Goal: Information Seeking & Learning: Learn about a topic

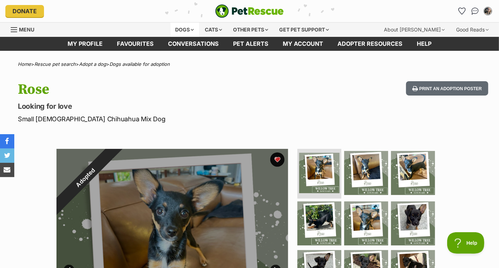
click at [183, 27] on div "Dogs" at bounding box center [184, 30] width 29 height 14
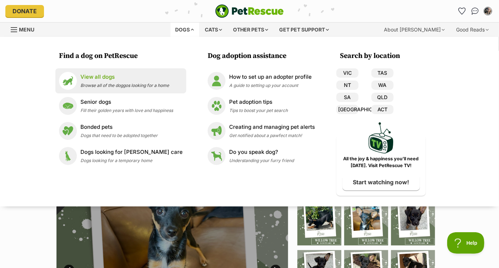
click at [128, 77] on p "View all dogs" at bounding box center [124, 77] width 89 height 8
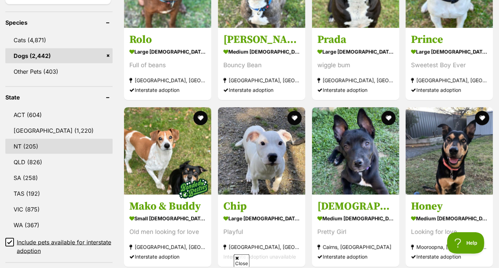
scroll to position [294, 0]
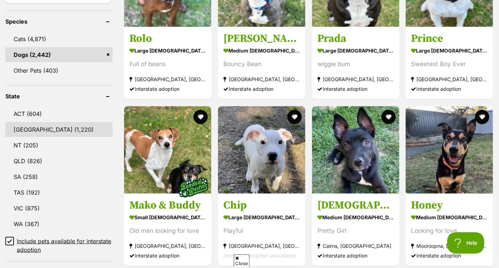
click at [51, 123] on link "[GEOGRAPHIC_DATA] (1,220)" at bounding box center [58, 129] width 107 height 15
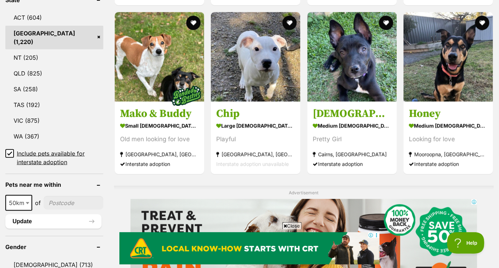
click at [35, 34] on link "NSW (1,220)" at bounding box center [54, 38] width 98 height 24
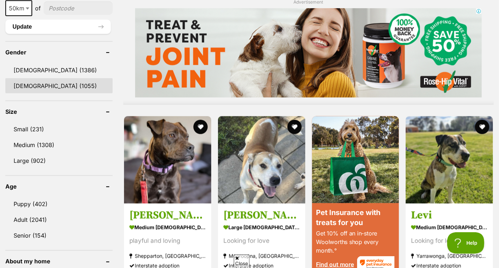
click at [42, 81] on link "Female (1055)" at bounding box center [58, 85] width 107 height 15
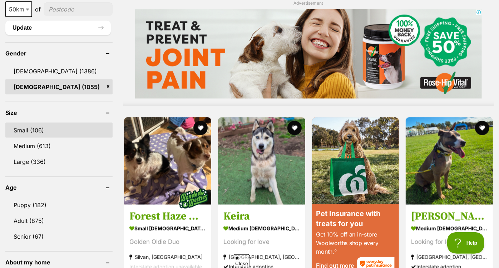
click at [47, 129] on link "Small (106)" at bounding box center [58, 130] width 107 height 15
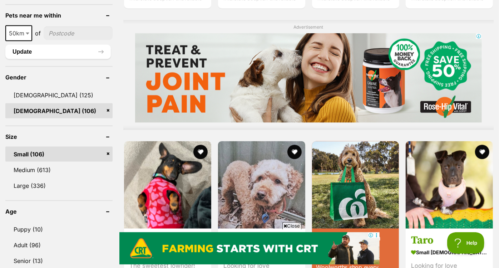
click at [49, 147] on link "Small (106)" at bounding box center [58, 154] width 107 height 15
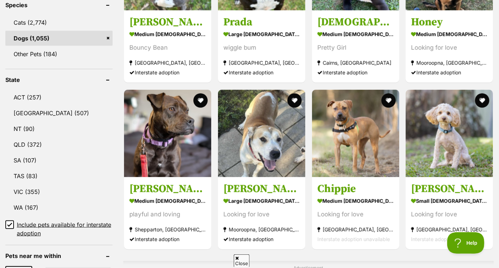
scroll to position [312, 0]
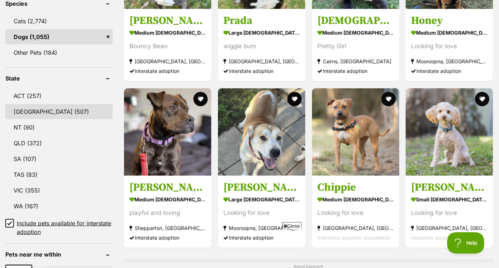
click at [60, 109] on link "[GEOGRAPHIC_DATA] (507)" at bounding box center [58, 111] width 107 height 15
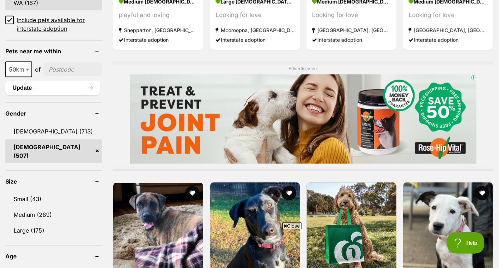
scroll to position [561, 0]
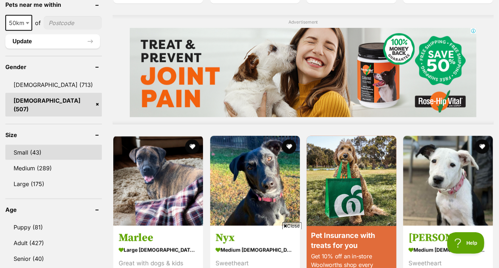
click at [33, 145] on link "Small (43)" at bounding box center [53, 152] width 96 height 15
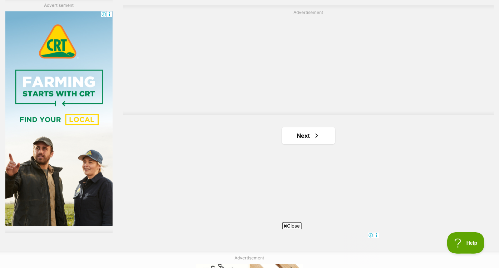
scroll to position [1270, 0]
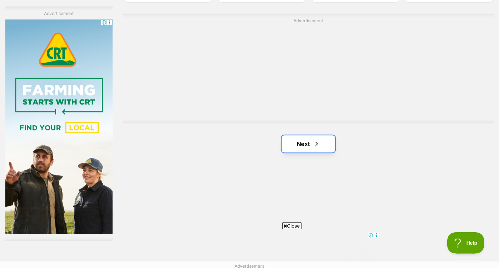
click at [301, 135] on link "Next" at bounding box center [309, 143] width 54 height 17
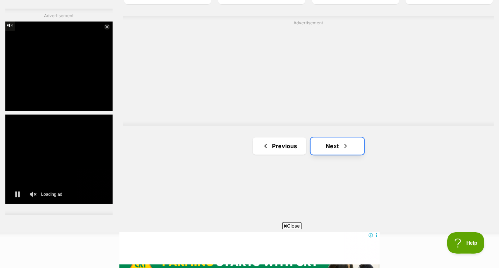
click at [330, 137] on link "Next" at bounding box center [338, 145] width 54 height 17
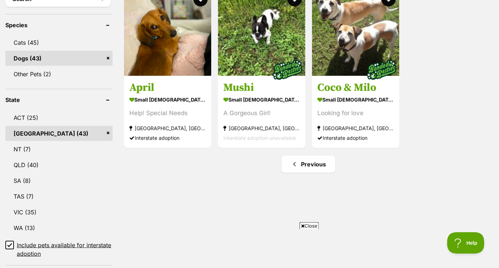
click at [108, 126] on link "NSW (43)" at bounding box center [58, 133] width 107 height 15
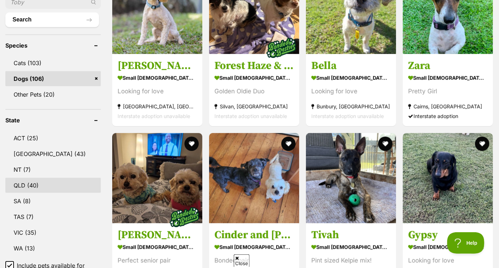
click at [64, 178] on link "QLD (40)" at bounding box center [52, 185] width 95 height 15
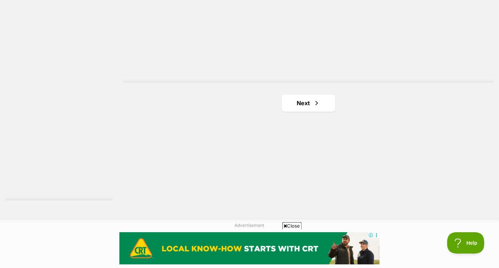
scroll to position [1308, 0]
click at [314, 101] on span "Next page" at bounding box center [316, 105] width 7 height 9
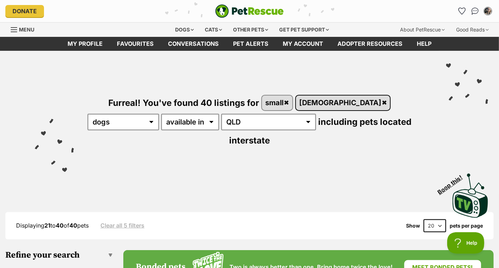
click at [318, 101] on link "[DEMOGRAPHIC_DATA]" at bounding box center [343, 102] width 94 height 15
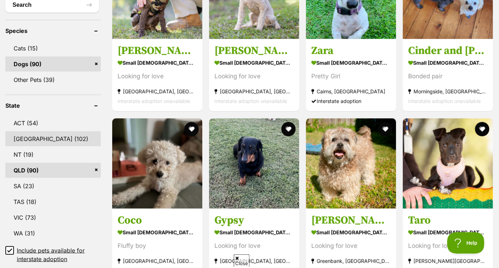
click at [75, 136] on link "[GEOGRAPHIC_DATA] (102)" at bounding box center [52, 138] width 95 height 15
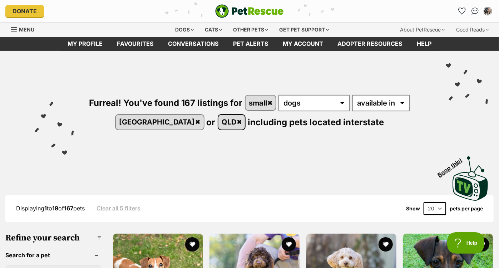
click at [218, 121] on link "QLD" at bounding box center [231, 122] width 27 height 15
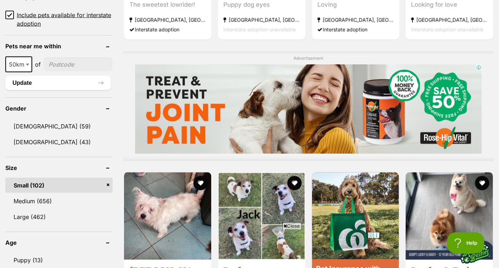
scroll to position [520, 0]
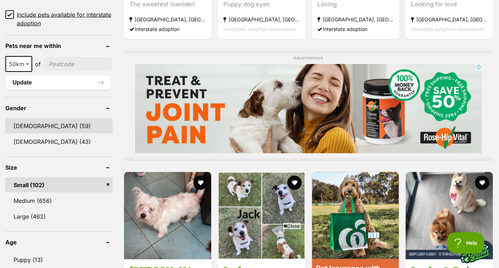
click at [43, 119] on link "[DEMOGRAPHIC_DATA] (59)" at bounding box center [58, 125] width 107 height 15
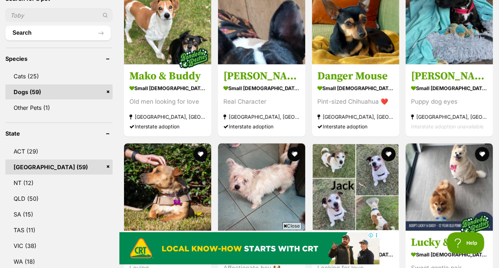
scroll to position [277, 0]
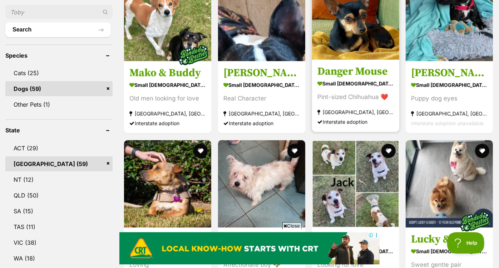
click at [355, 31] on img at bounding box center [355, 15] width 87 height 87
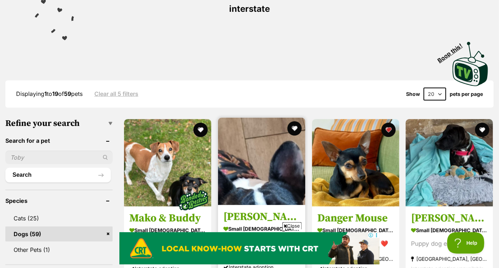
scroll to position [0, 0]
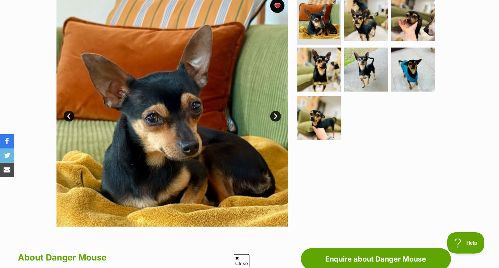
scroll to position [154, 0]
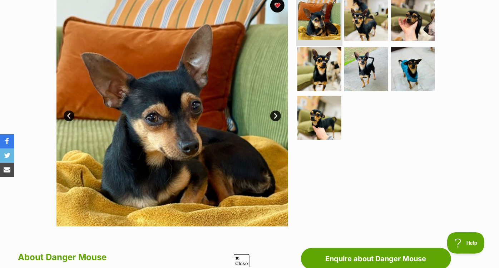
click at [317, 27] on img at bounding box center [319, 18] width 43 height 43
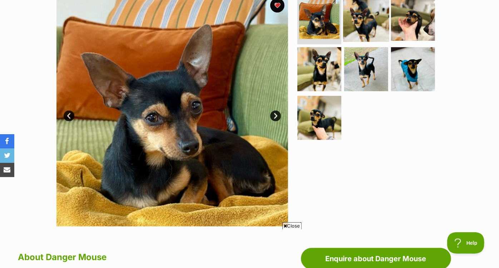
scroll to position [0, 0]
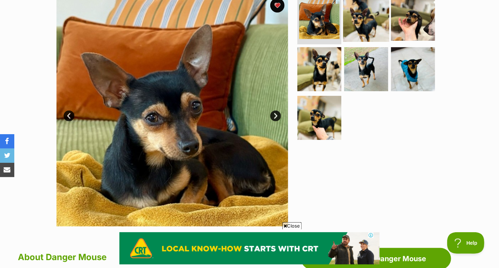
click at [362, 25] on img at bounding box center [366, 18] width 46 height 46
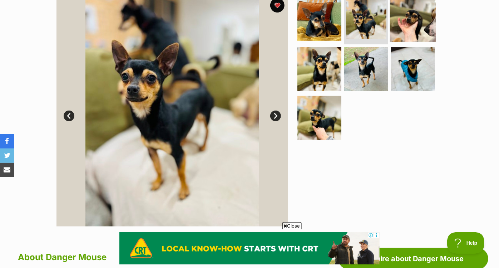
click at [417, 28] on img at bounding box center [413, 18] width 46 height 46
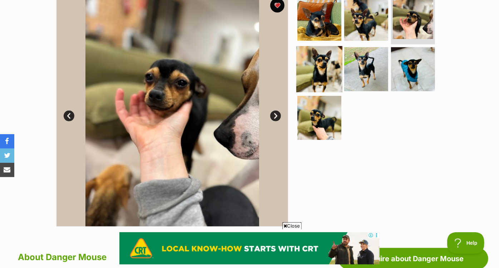
click at [336, 64] on img at bounding box center [319, 69] width 46 height 46
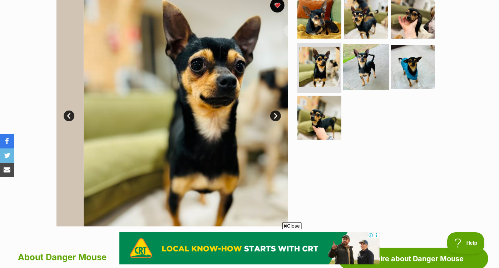
click at [371, 69] on img at bounding box center [366, 67] width 46 height 46
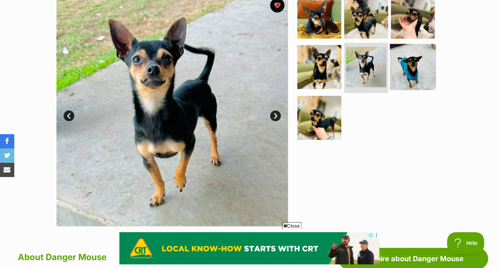
click at [431, 73] on img at bounding box center [413, 67] width 46 height 46
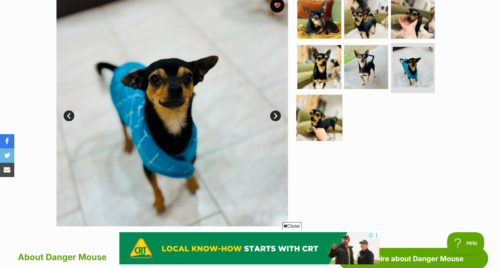
click at [331, 110] on img at bounding box center [319, 118] width 46 height 46
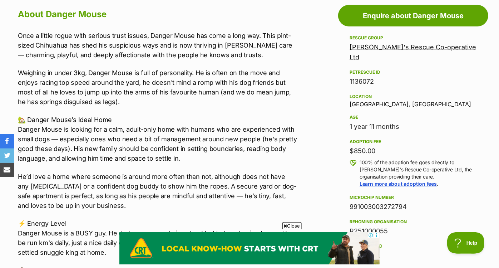
scroll to position [410, 0]
